Goal: Task Accomplishment & Management: Manage account settings

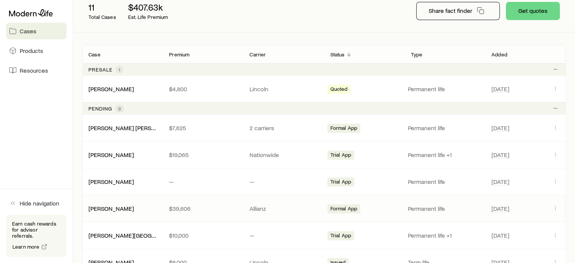
scroll to position [113, 0]
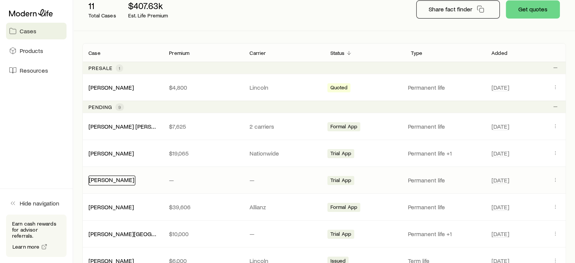
click at [109, 181] on link "[PERSON_NAME]" at bounding box center [111, 179] width 45 height 7
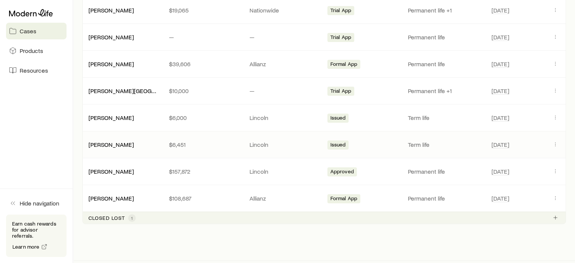
scroll to position [265, 0]
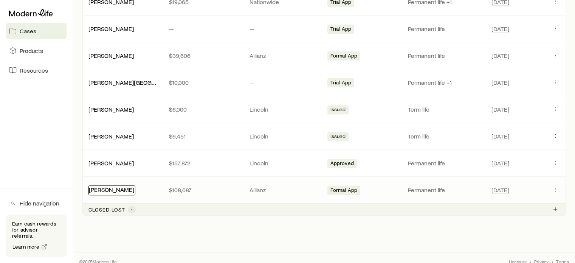
click at [116, 186] on link "[PERSON_NAME]" at bounding box center [111, 189] width 45 height 7
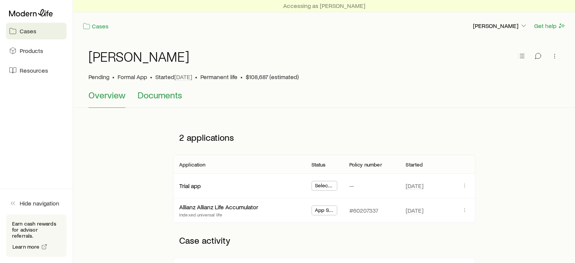
click at [173, 97] on span "Documents" at bounding box center [160, 95] width 45 height 11
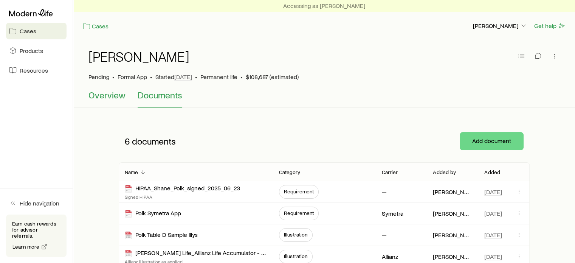
click at [106, 95] on span "Overview" at bounding box center [106, 95] width 37 height 11
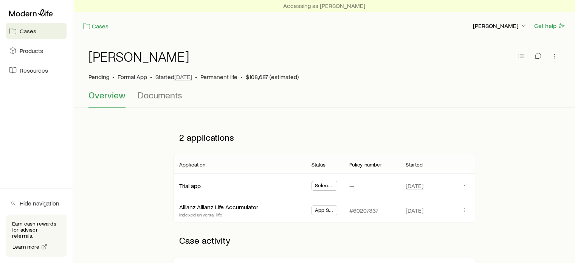
click at [26, 34] on span "Cases" at bounding box center [28, 31] width 17 height 8
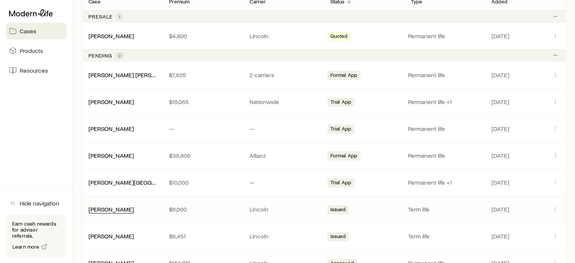
scroll to position [189, 0]
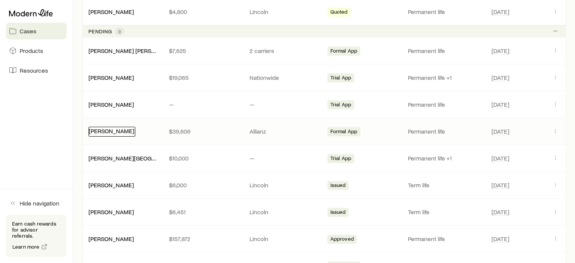
click at [106, 131] on link "[PERSON_NAME]" at bounding box center [111, 130] width 45 height 7
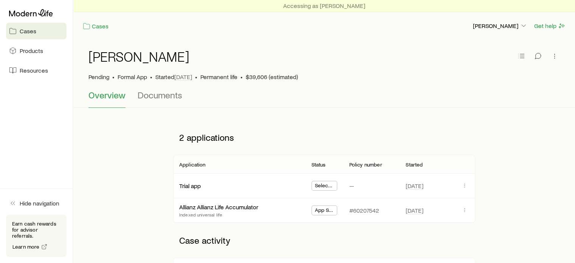
click at [33, 30] on span "Cases" at bounding box center [28, 31] width 17 height 8
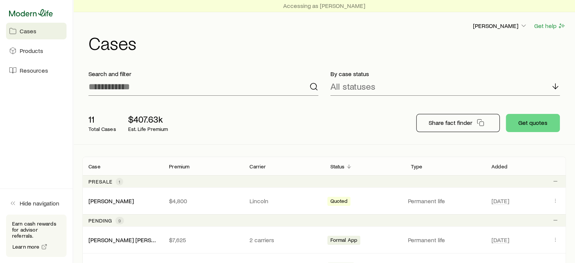
click at [29, 16] on icon at bounding box center [31, 13] width 44 height 8
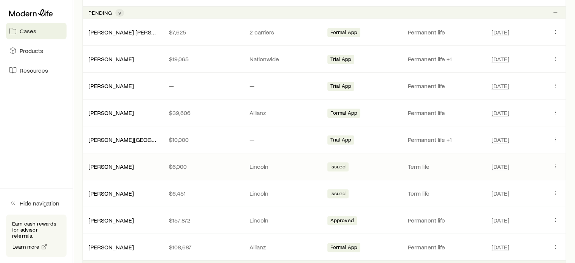
scroll to position [227, 0]
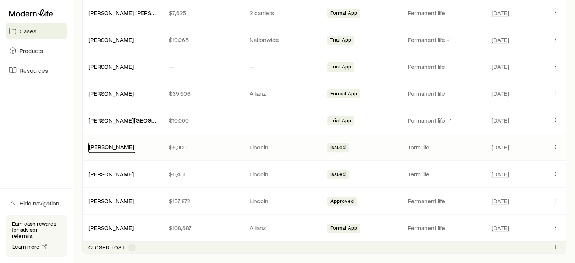
click at [115, 148] on link "[PERSON_NAME]" at bounding box center [111, 146] width 45 height 7
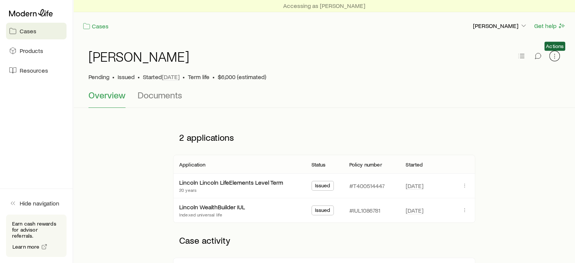
click at [555, 56] on icon "button" at bounding box center [554, 56] width 0 height 0
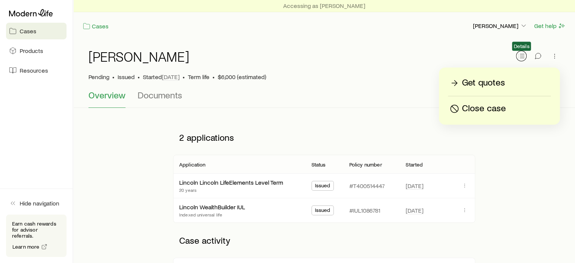
click at [521, 56] on icon "button" at bounding box center [522, 56] width 8 height 8
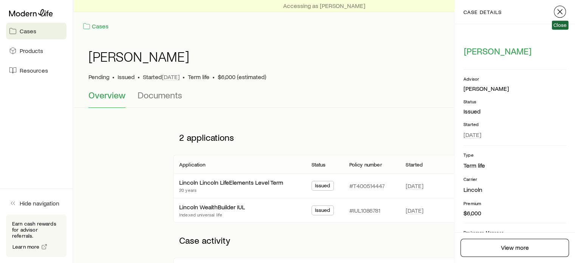
click at [555, 14] on icon "button" at bounding box center [559, 11] width 9 height 9
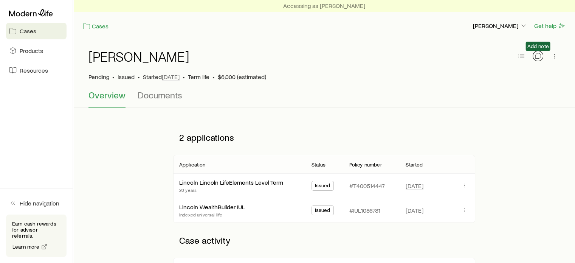
click at [534, 57] on button "button" at bounding box center [538, 56] width 11 height 11
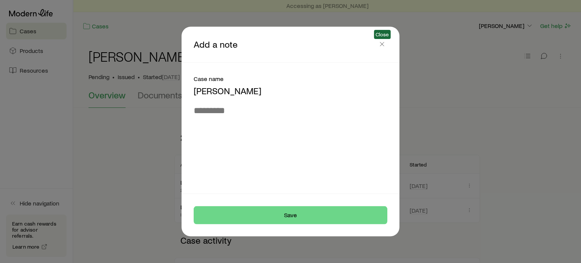
click at [384, 49] on span "Close" at bounding box center [382, 44] width 11 height 11
click at [380, 41] on icon "button" at bounding box center [382, 44] width 8 height 8
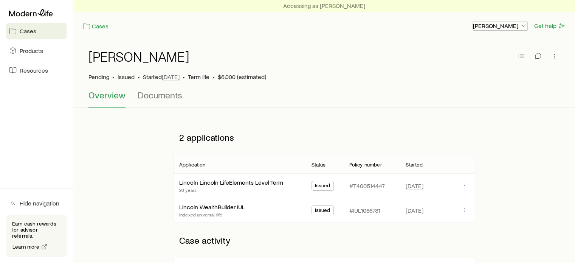
click at [519, 29] on p "[PERSON_NAME]" at bounding box center [500, 26] width 54 height 8
click at [552, 56] on icon "button" at bounding box center [555, 56] width 8 height 8
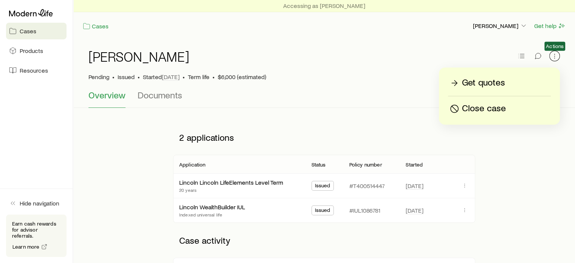
click at [552, 56] on icon "button" at bounding box center [555, 56] width 8 height 8
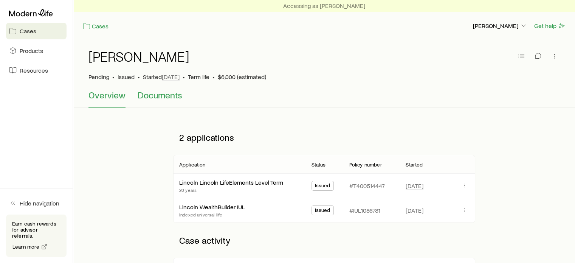
click at [175, 95] on span "Documents" at bounding box center [160, 95] width 45 height 11
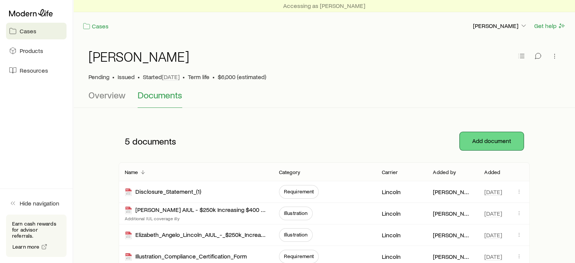
click at [504, 145] on button "Add document" at bounding box center [492, 141] width 64 height 18
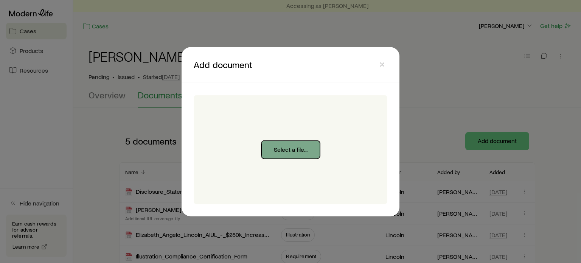
click at [295, 150] on button "Select a file..." at bounding box center [290, 149] width 59 height 18
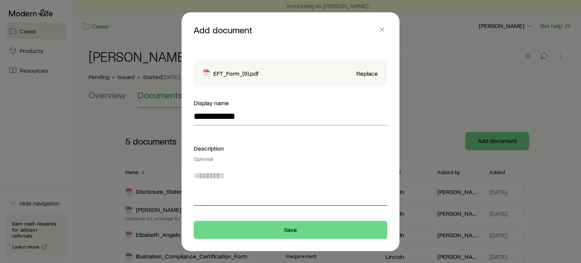
click at [261, 174] on textarea at bounding box center [291, 184] width 194 height 41
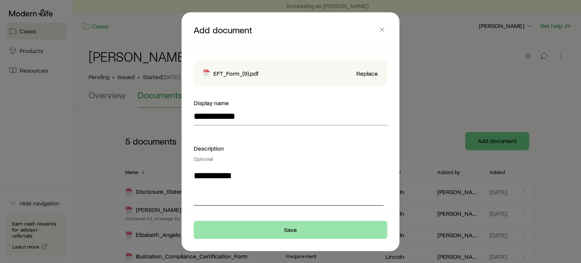
type textarea "**********"
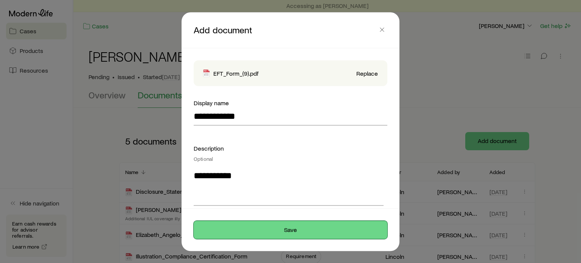
click at [311, 226] on button "Save" at bounding box center [291, 229] width 194 height 18
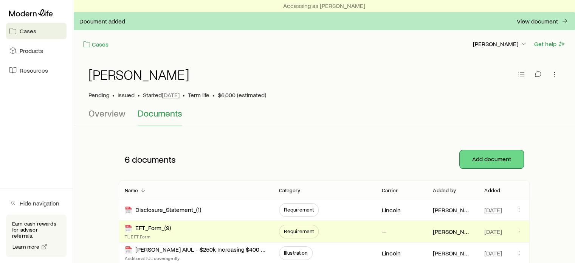
click at [519, 152] on button "Add document" at bounding box center [492, 159] width 64 height 18
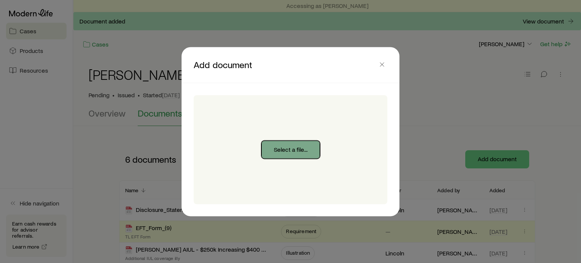
click at [308, 149] on button "Select a file..." at bounding box center [290, 149] width 59 height 18
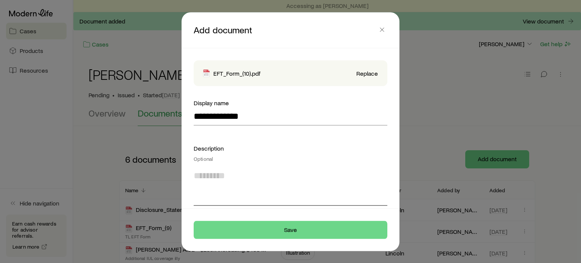
click at [248, 181] on textarea at bounding box center [291, 184] width 194 height 41
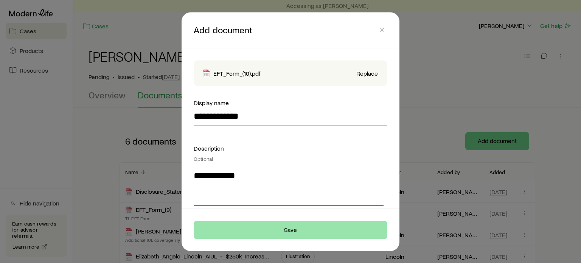
type textarea "**********"
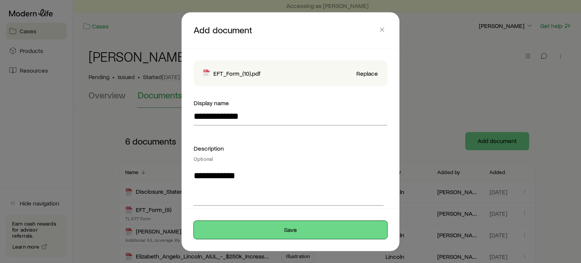
click at [278, 225] on button "Save" at bounding box center [291, 229] width 194 height 18
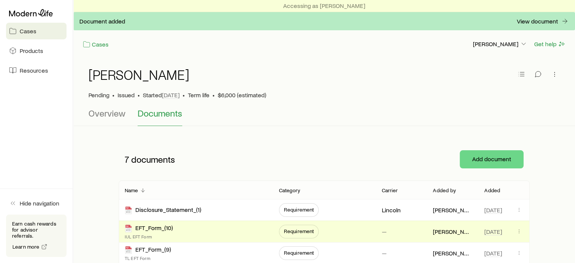
click at [517, 141] on div "7 documents Add document" at bounding box center [324, 159] width 411 height 42
click at [501, 164] on button "Add document" at bounding box center [492, 159] width 64 height 18
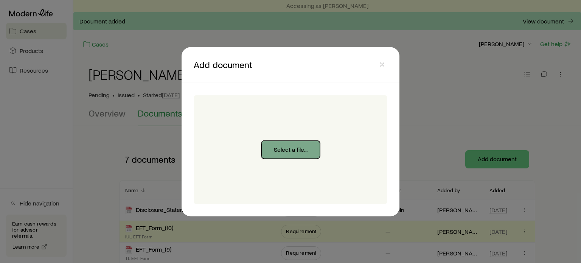
click at [307, 149] on button "Select a file..." at bounding box center [290, 149] width 59 height 18
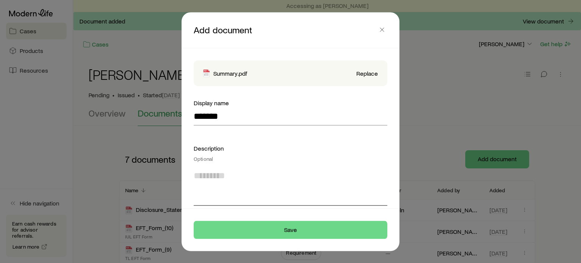
click at [222, 183] on textarea at bounding box center [291, 184] width 194 height 41
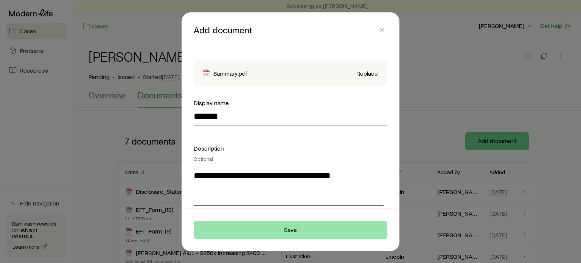
type textarea "**********"
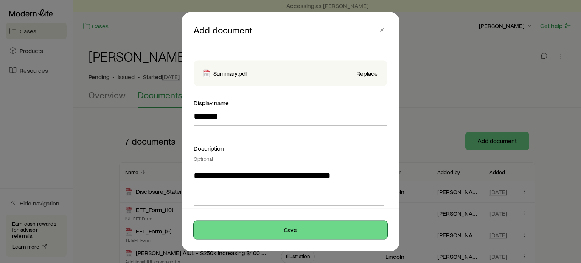
click at [262, 233] on button "Save" at bounding box center [291, 229] width 194 height 18
